Goal: Task Accomplishment & Management: Use online tool/utility

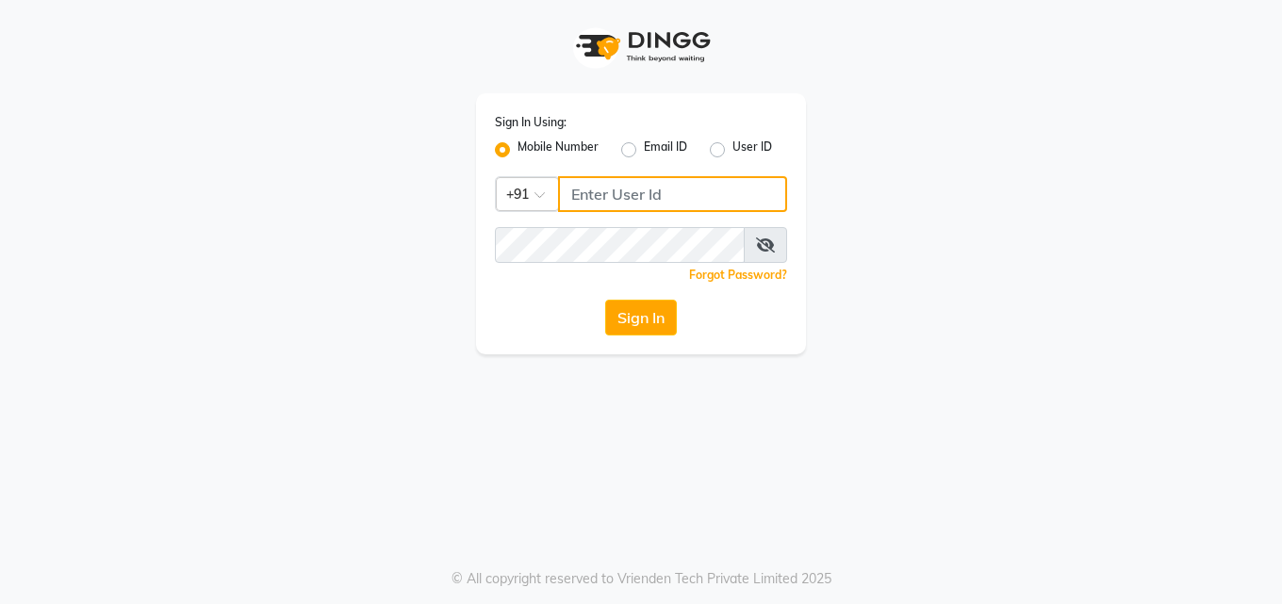
type input "7742989696"
click at [668, 312] on button "Sign In" at bounding box center [641, 318] width 72 height 36
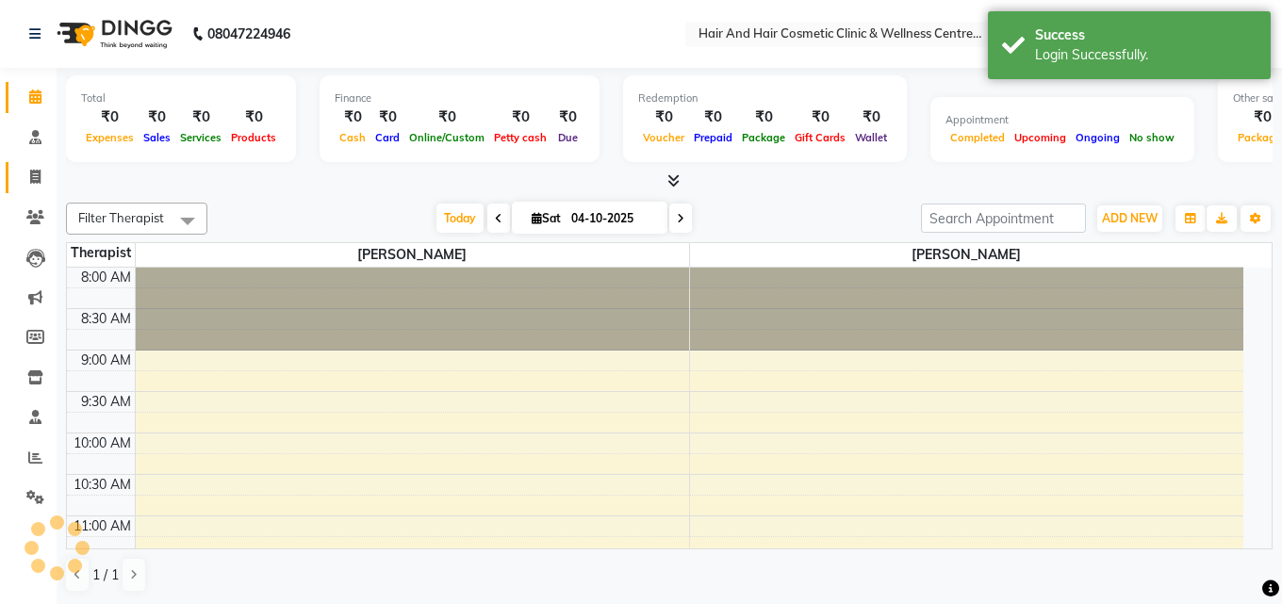
select select "en"
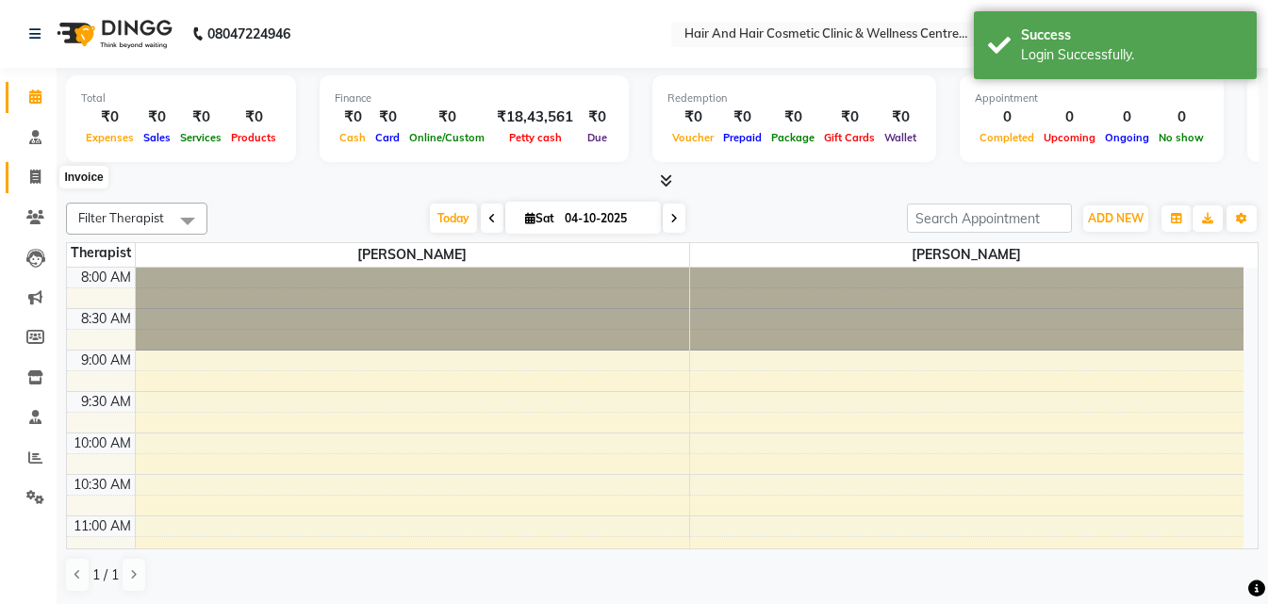
click at [32, 172] on icon at bounding box center [35, 177] width 10 height 14
select select "service"
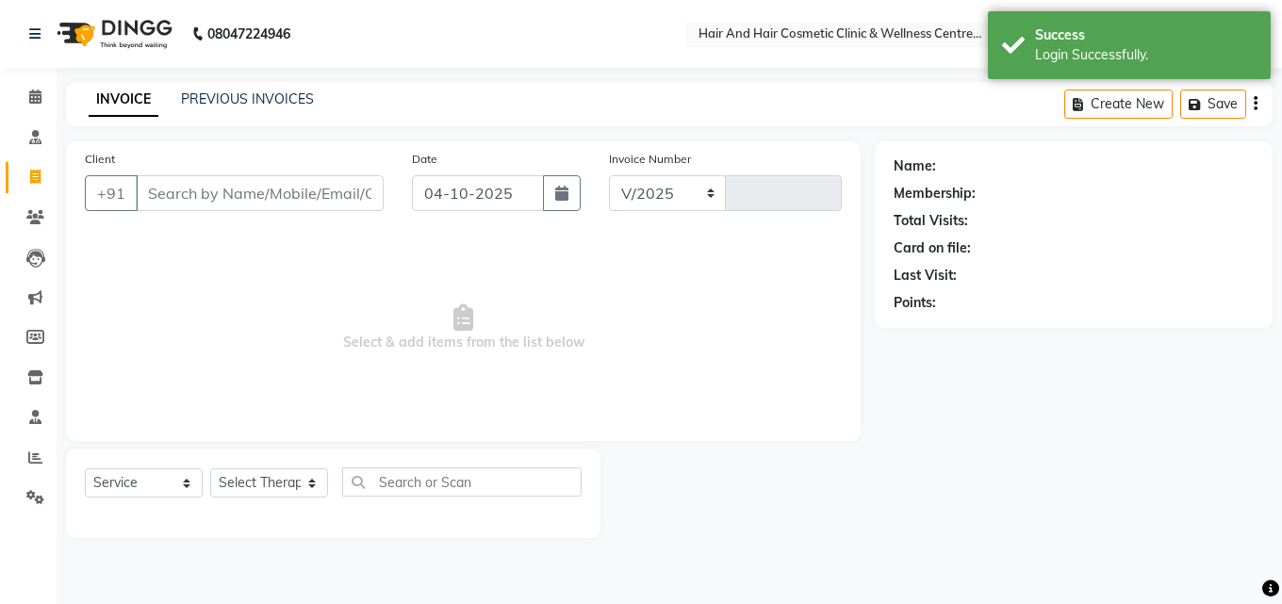
select select "5272"
type input "0795"
click at [170, 185] on input "Client" at bounding box center [260, 193] width 248 height 36
select select "package"
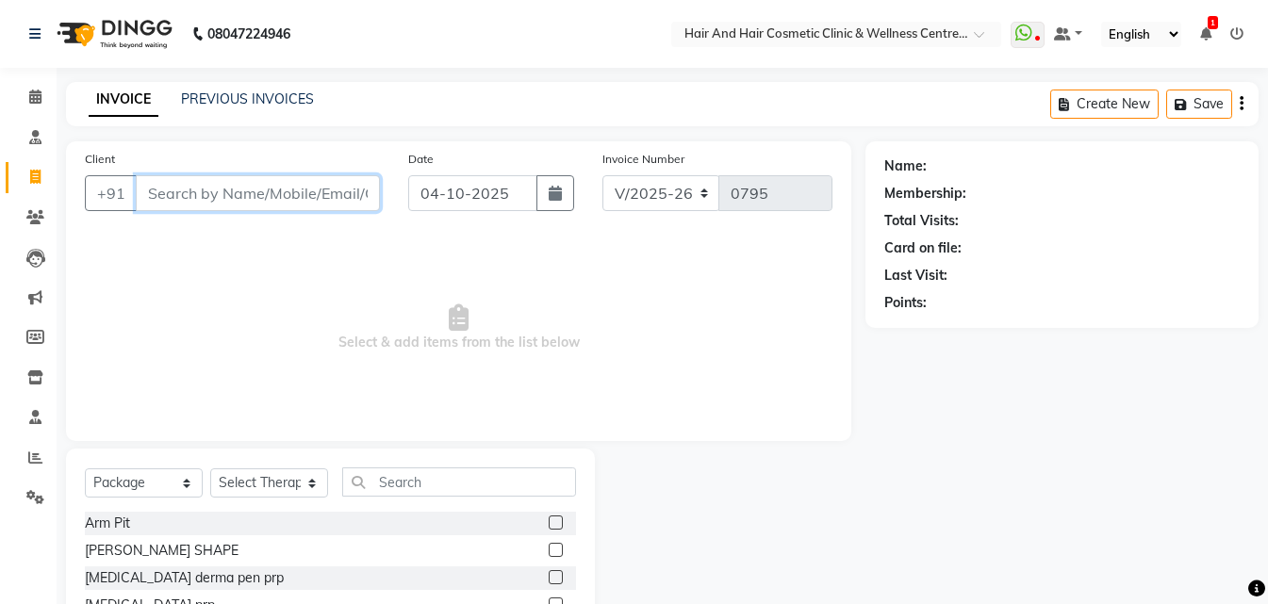
paste input "8955893663"
type input "8955893663"
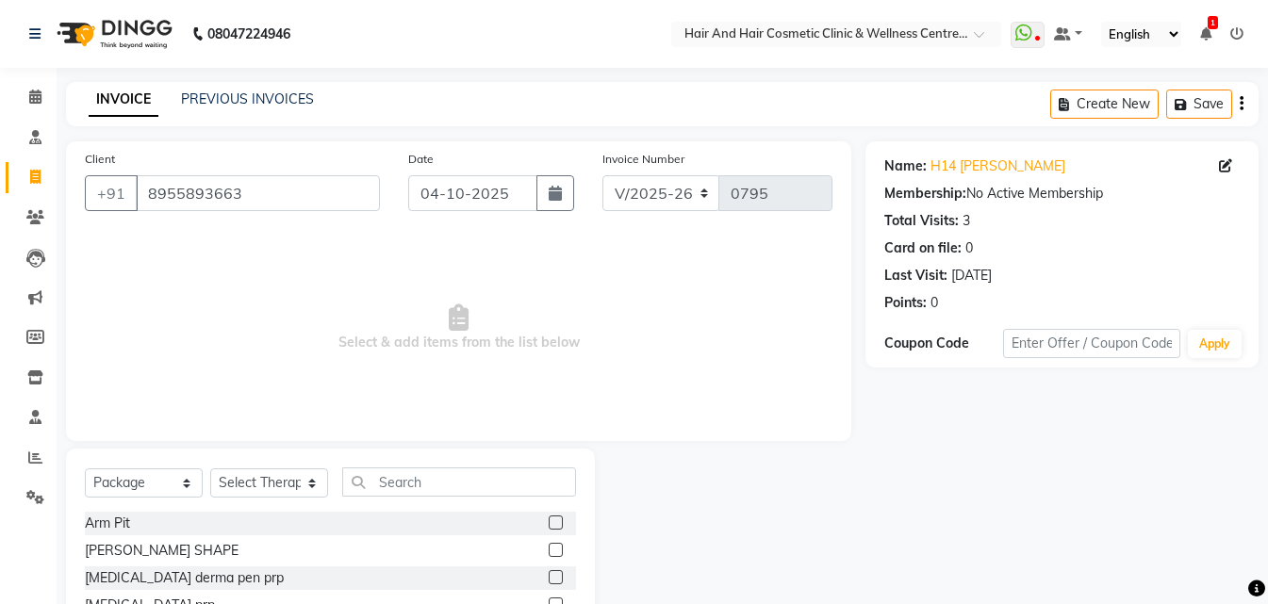
scroll to position [94, 0]
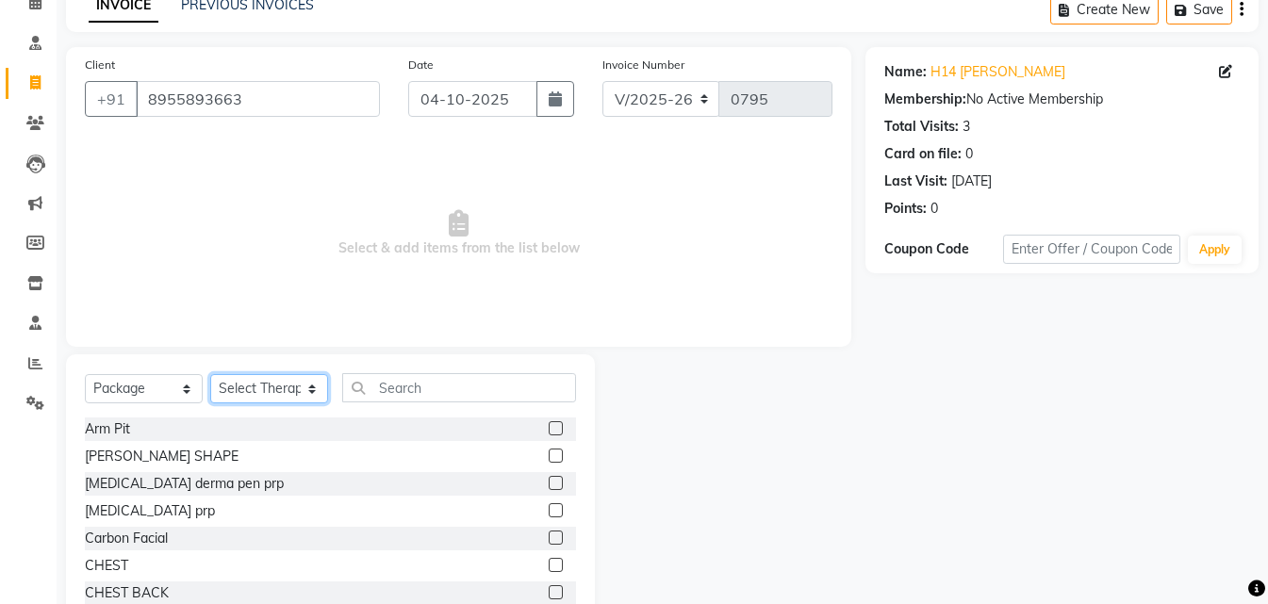
click at [287, 395] on select "Select Therapist ABHI BHORA DR MOHIT SAXSENA DR SHRUTI SAXSENA Frontdesk RAJ ME…" at bounding box center [269, 388] width 118 height 29
select select "34516"
click at [210, 374] on select "Select Therapist ABHI BHORA DR MOHIT SAXSENA DR SHRUTI SAXSENA Frontdesk RAJ ME…" at bounding box center [269, 388] width 118 height 29
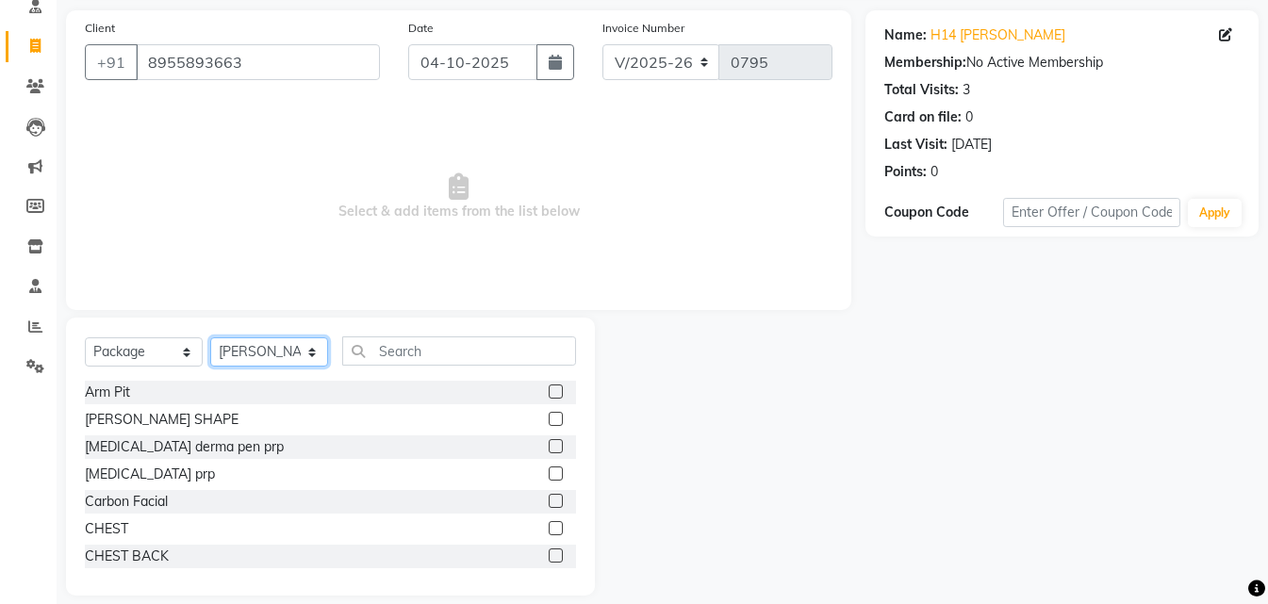
scroll to position [151, 0]
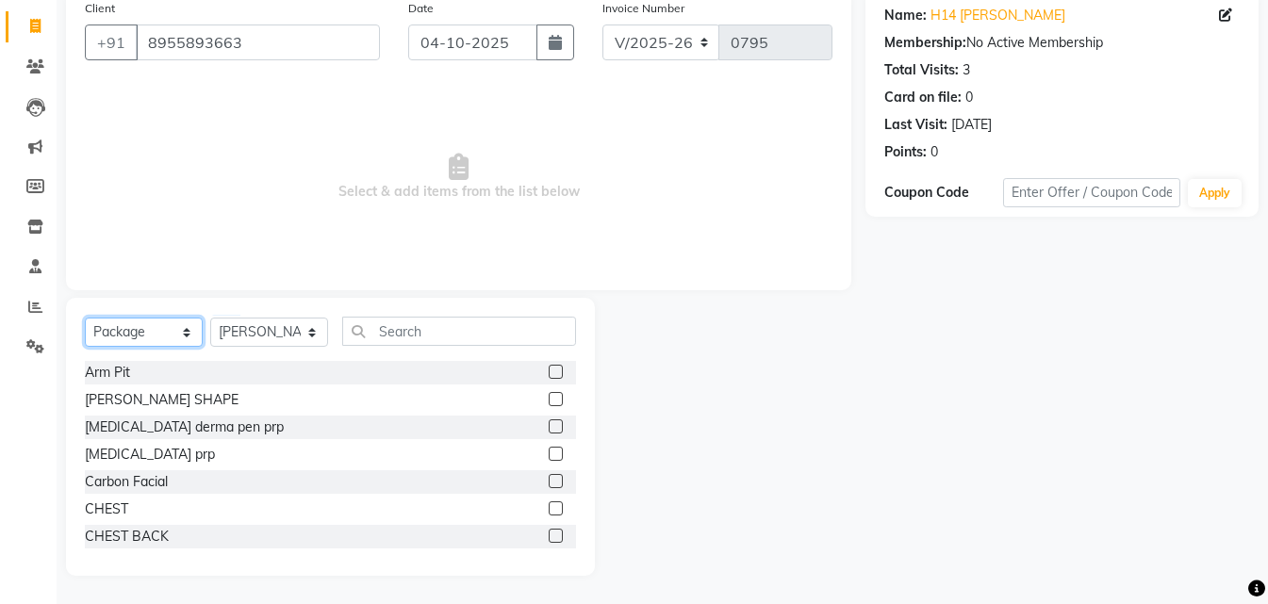
click at [191, 330] on select "Select Service Product Membership Package Voucher Prepaid Gift Card" at bounding box center [144, 332] width 118 height 29
select select "service"
click at [85, 318] on select "Select Service Product Membership Package Voucher Prepaid Gift Card" at bounding box center [144, 332] width 118 height 29
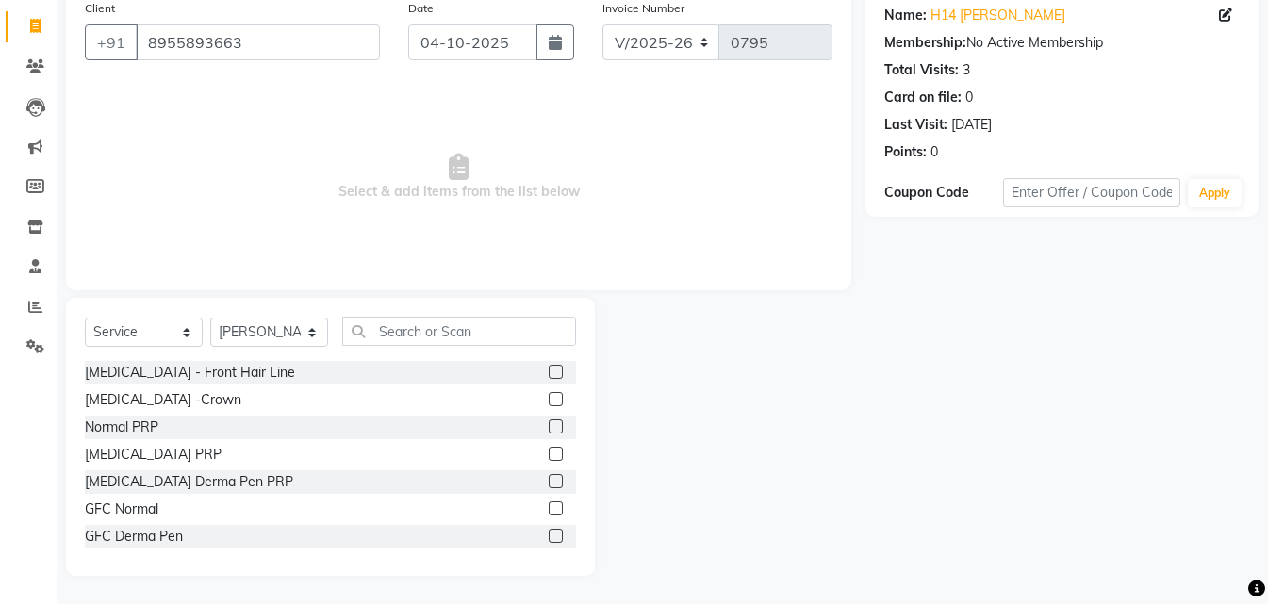
click at [549, 480] on label at bounding box center [556, 481] width 14 height 14
click at [549, 480] on input "checkbox" at bounding box center [555, 482] width 12 height 12
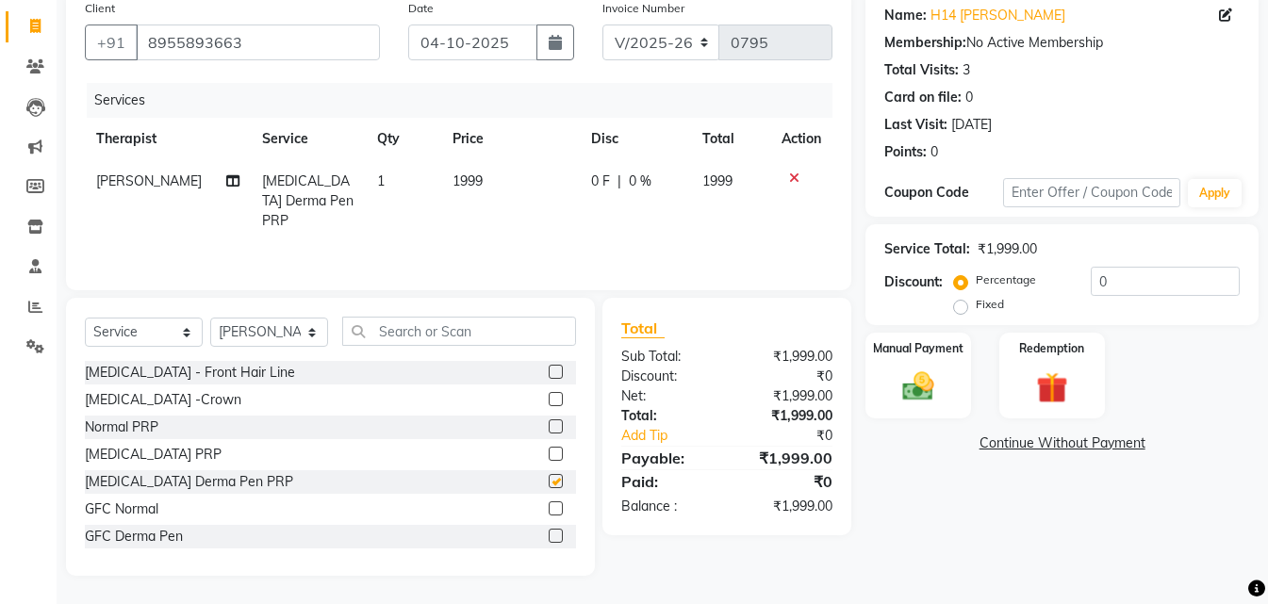
checkbox input "false"
click at [1060, 385] on img at bounding box center [1052, 388] width 53 height 41
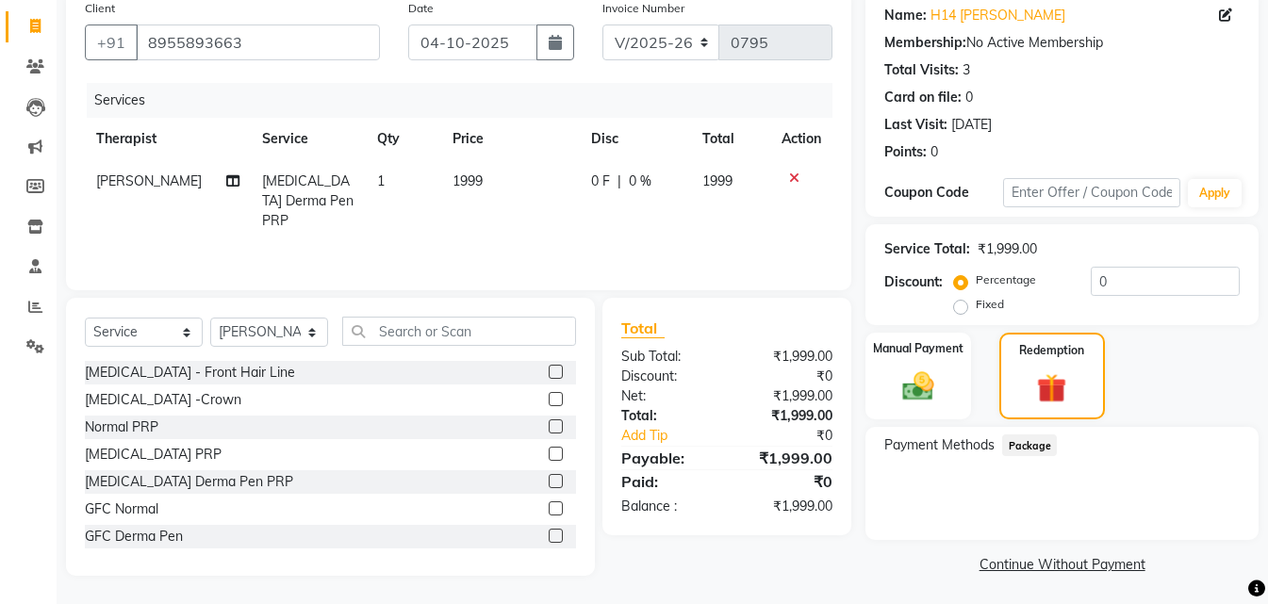
click at [1034, 438] on span "Package" at bounding box center [1029, 446] width 55 height 22
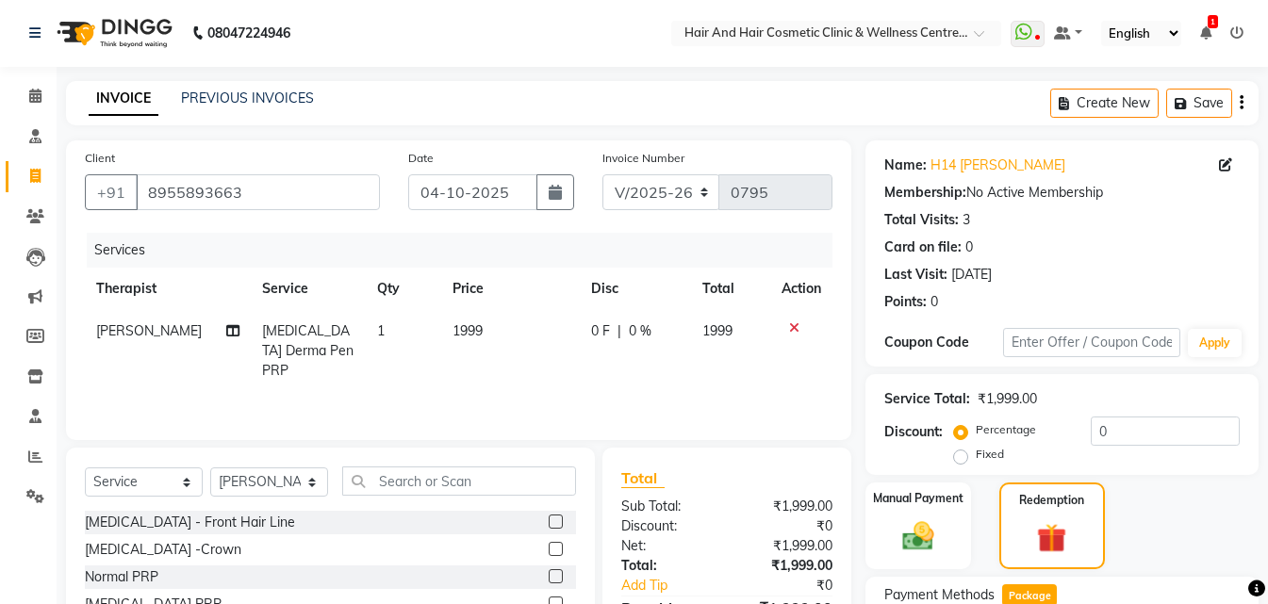
scroll to position [0, 0]
click at [556, 203] on button "button" at bounding box center [555, 193] width 38 height 36
select select "10"
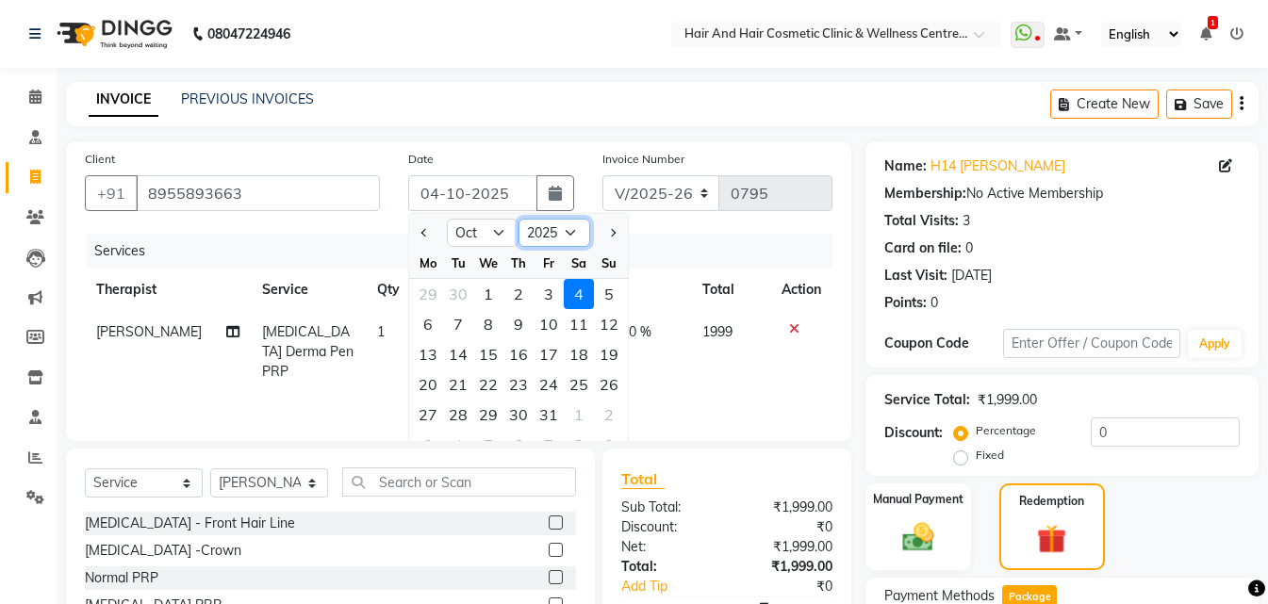
click at [566, 227] on select "2015 2016 2017 2018 2019 2020 2021 2022 2023 2024 2025 2026 2027 2028 2029 2030…" at bounding box center [555, 233] width 72 height 28
select select "2024"
click at [519, 219] on select "2015 2016 2017 2018 2019 2020 2021 2022 2023 2024 2025 2026 2027 2028 2029 2030…" at bounding box center [555, 233] width 72 height 28
click at [500, 225] on select "Jan Feb Mar Apr May Jun Jul Aug Sep Oct Nov Dec" at bounding box center [483, 233] width 72 height 28
select select "8"
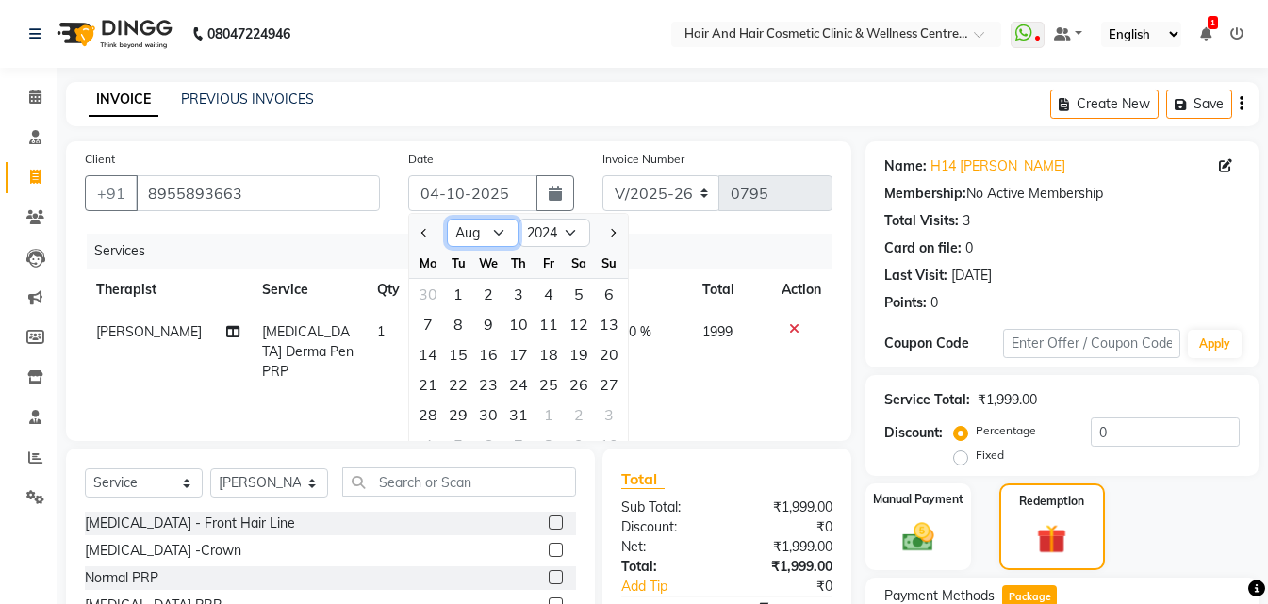
click at [447, 219] on select "Jan Feb Mar Apr May Jun Jul Aug Sep Oct Nov Dec" at bounding box center [483, 233] width 72 height 28
click at [578, 381] on div "24" at bounding box center [579, 385] width 30 height 30
type input "24-08-2024"
type input "2134"
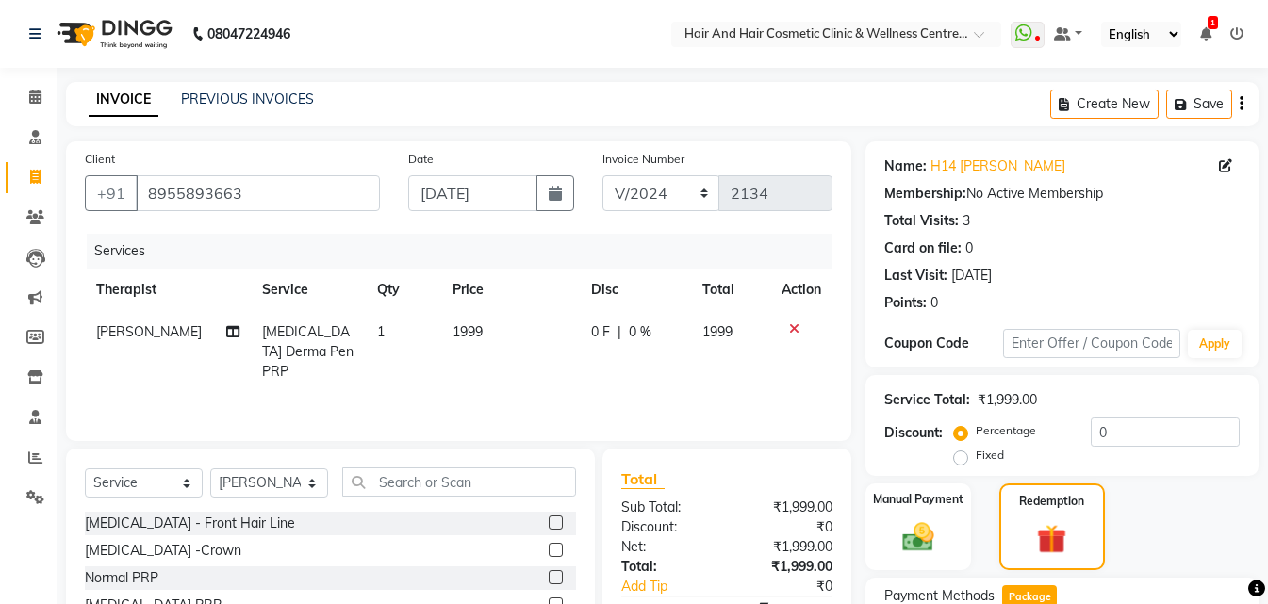
click at [791, 331] on icon at bounding box center [794, 328] width 10 height 13
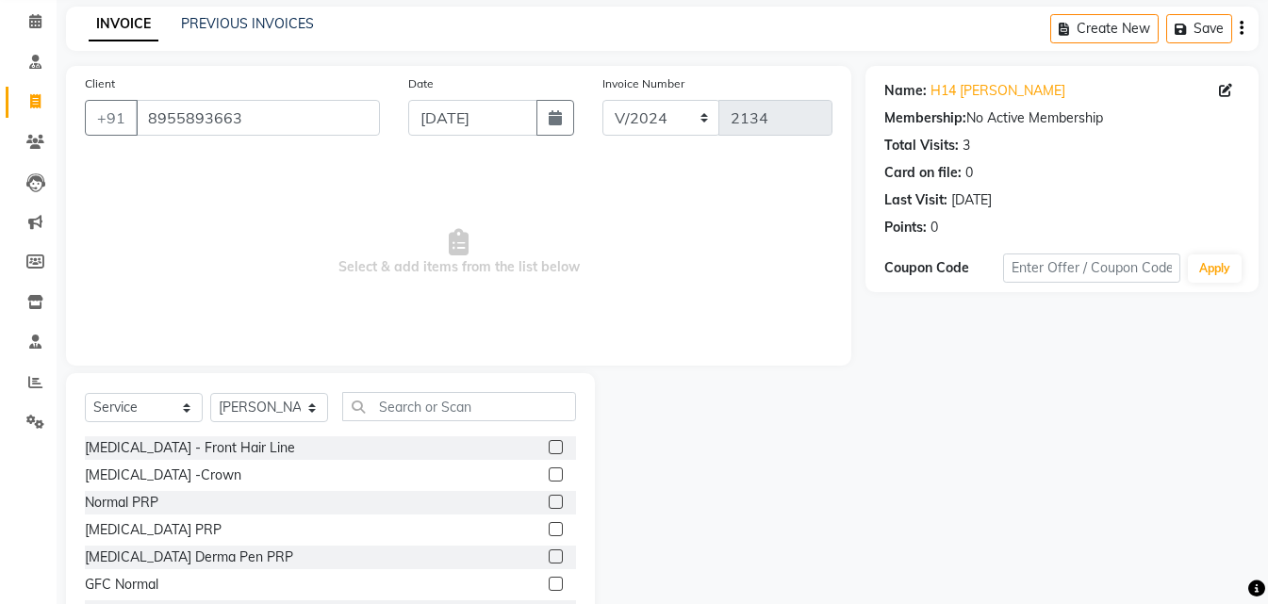
scroll to position [151, 0]
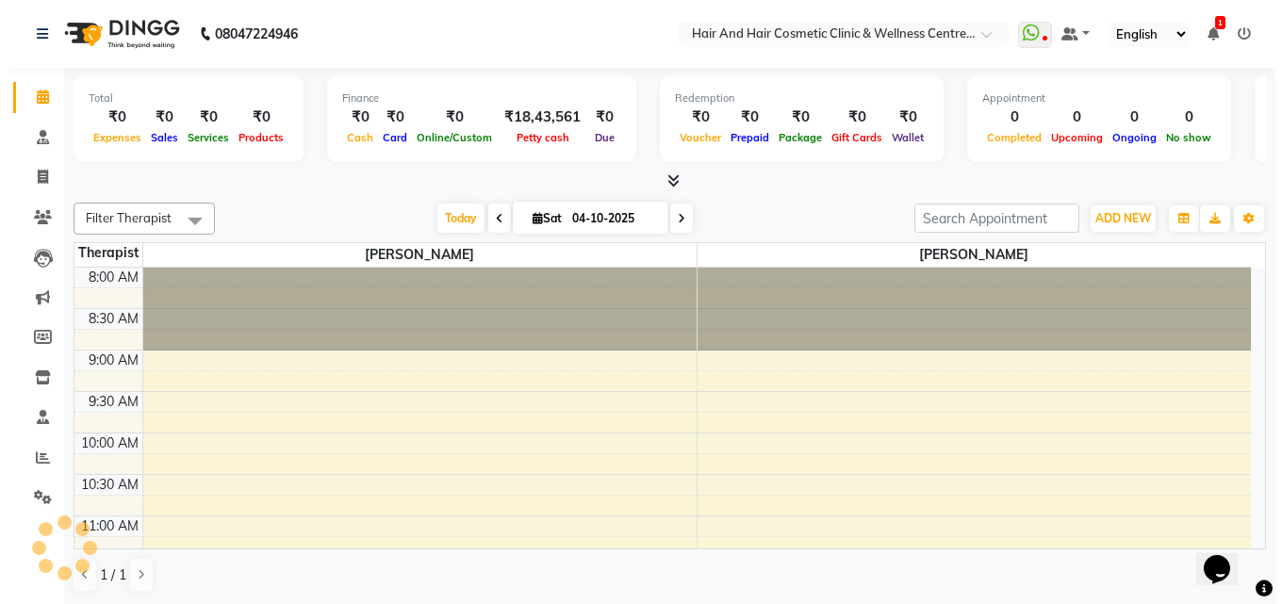
scroll to position [748, 0]
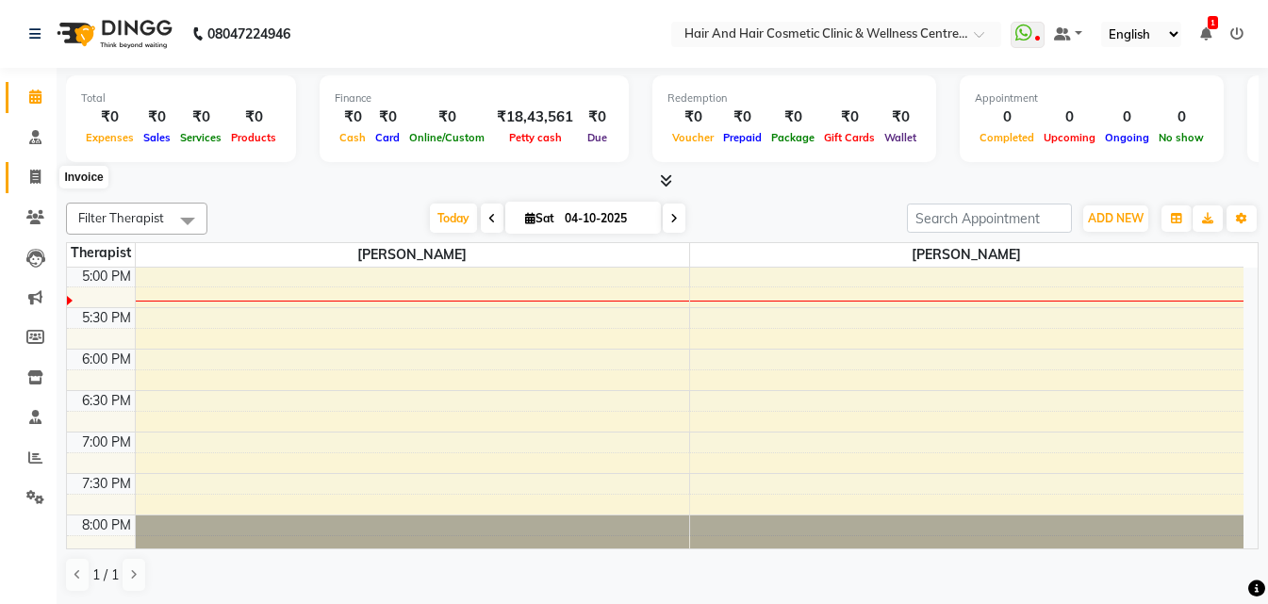
click at [35, 179] on icon at bounding box center [35, 177] width 10 height 14
select select "service"
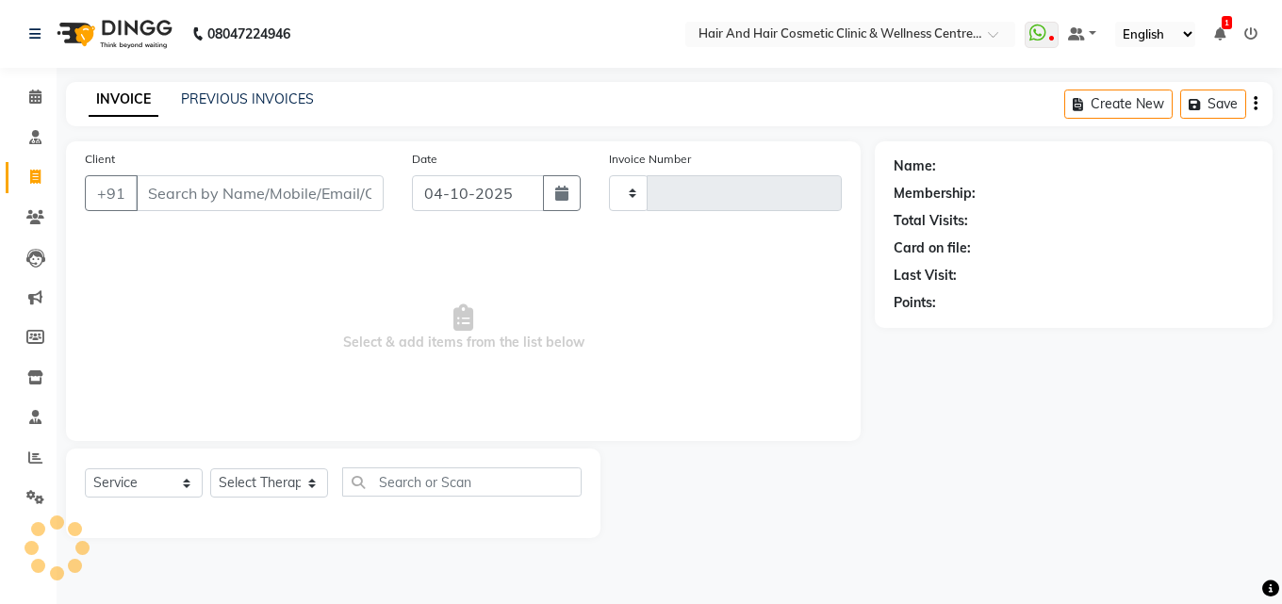
type input "0795"
select select "5272"
